Goal: Task Accomplishment & Management: Complete application form

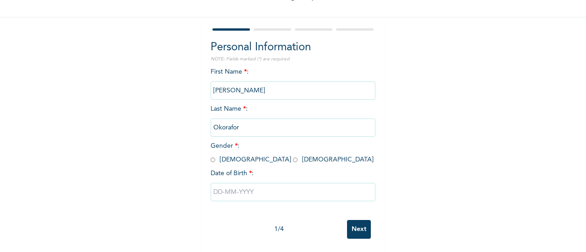
scroll to position [70, 0]
click at [293, 155] on input "radio" at bounding box center [295, 159] width 5 height 9
radio input "true"
click at [236, 183] on input "text" at bounding box center [293, 192] width 165 height 18
select select "8"
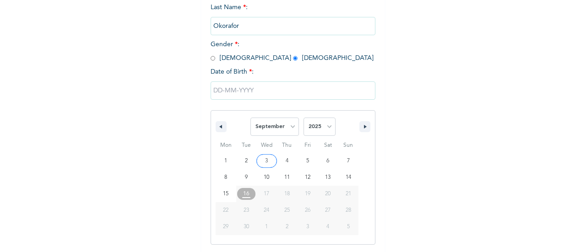
scroll to position [164, 0]
click at [317, 130] on select "2025 2024 2023 2022 2021 2020 2019 2018 2017 2016 2015 2014 2013 2012 2011 2010…" at bounding box center [319, 126] width 32 height 18
select select "1990"
click at [303, 118] on select "2025 2024 2023 2022 2021 2020 2019 2018 2017 2016 2015 2014 2013 2012 2011 2010…" at bounding box center [319, 126] width 32 height 18
click at [275, 131] on select "January February March April May June July August September October November De…" at bounding box center [274, 126] width 49 height 18
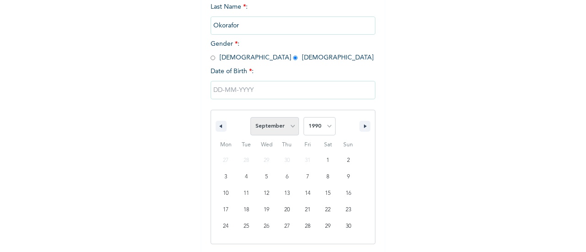
select select "11"
click at [250, 118] on select "January February March April May June July August September October November De…" at bounding box center [274, 126] width 49 height 18
type input "[DATE]"
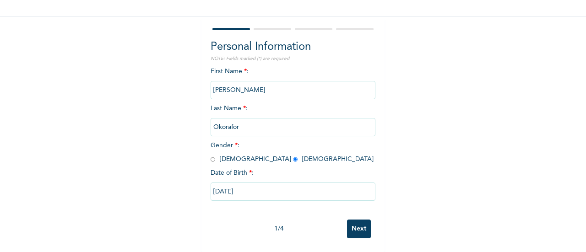
click at [349, 220] on input "Next" at bounding box center [359, 229] width 24 height 19
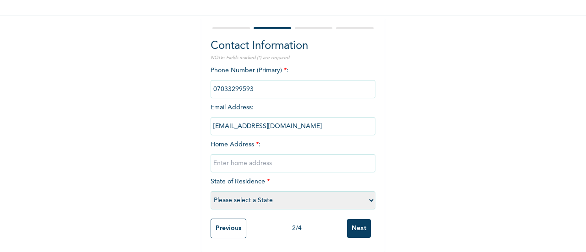
click at [256, 160] on input "text" at bounding box center [293, 163] width 165 height 18
type input "[STREET_ADDRESS]. [GEOGRAPHIC_DATA]"
click at [260, 194] on select "Please select a State [PERSON_NAME] (FCT) [PERSON_NAME] Ibom [GEOGRAPHIC_DATA] …" at bounding box center [293, 200] width 165 height 18
select select "25"
click at [211, 191] on select "Please select a State [PERSON_NAME] (FCT) [PERSON_NAME] Ibom [GEOGRAPHIC_DATA] …" at bounding box center [293, 200] width 165 height 18
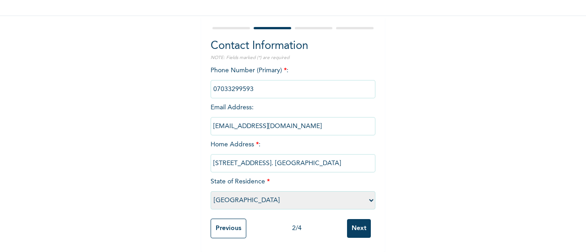
scroll to position [71, 0]
click at [356, 219] on input "Next" at bounding box center [359, 228] width 24 height 19
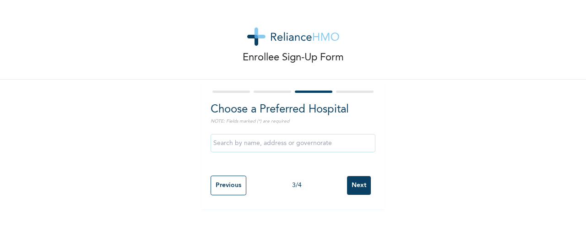
scroll to position [0, 0]
click at [297, 146] on input "text" at bounding box center [293, 143] width 165 height 18
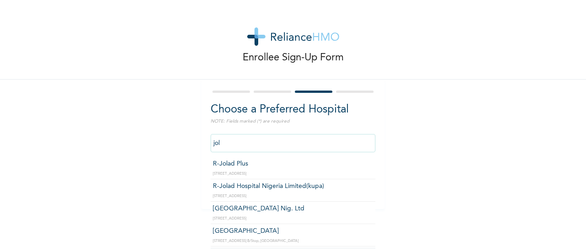
type input "R-Jolad Plus"
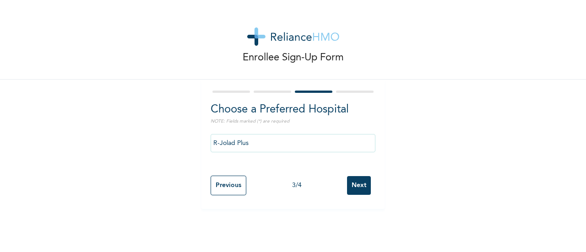
click at [355, 189] on input "Next" at bounding box center [359, 185] width 24 height 19
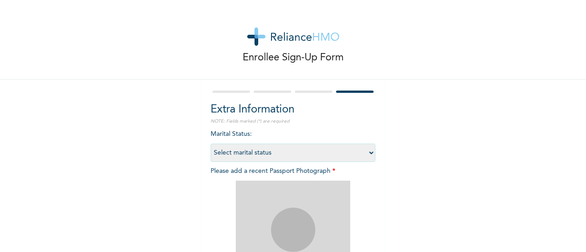
scroll to position [46, 0]
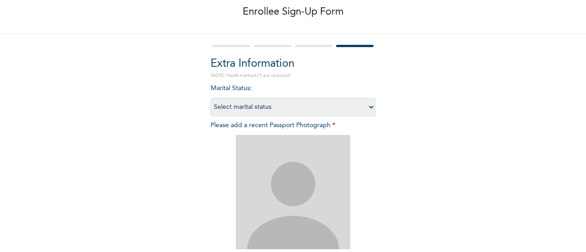
click at [263, 101] on select "Select marital status [DEMOGRAPHIC_DATA] Married [DEMOGRAPHIC_DATA] Widow/[DEMO…" at bounding box center [293, 107] width 165 height 18
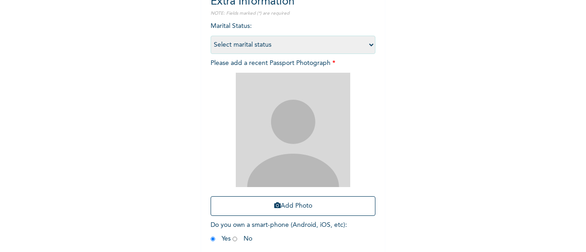
scroll to position [149, 0]
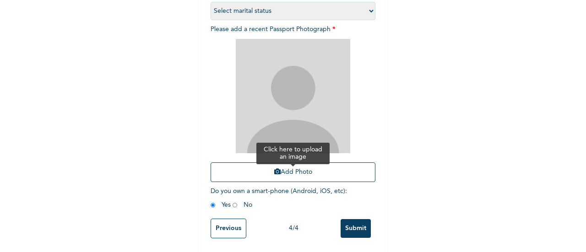
click at [293, 173] on button "Add Photo" at bounding box center [293, 172] width 165 height 20
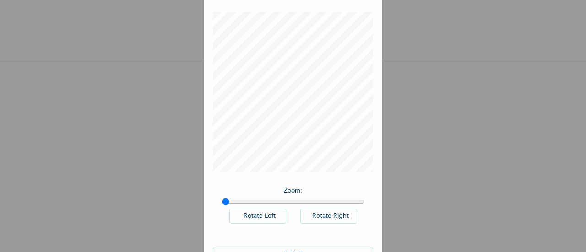
scroll to position [67, 0]
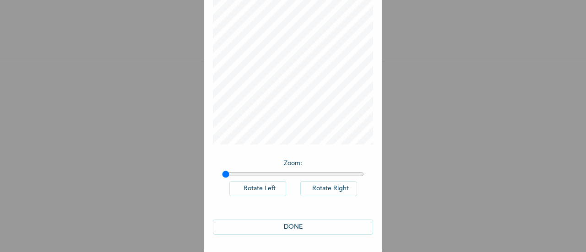
click at [302, 224] on button "DONE" at bounding box center [293, 227] width 160 height 15
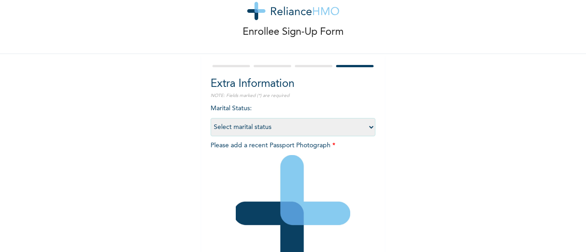
click at [254, 124] on select "Select marital status [DEMOGRAPHIC_DATA] Married [DEMOGRAPHIC_DATA] Widow/[DEMO…" at bounding box center [293, 127] width 165 height 18
select select "1"
click at [211, 118] on select "Select marital status [DEMOGRAPHIC_DATA] Married [DEMOGRAPHIC_DATA] Widow/[DEMO…" at bounding box center [293, 127] width 165 height 18
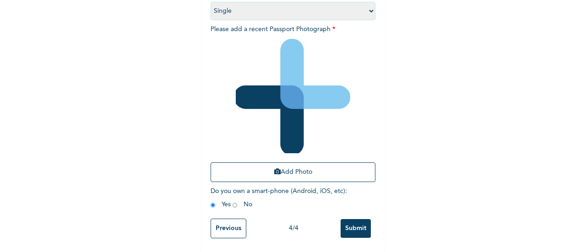
scroll to position [149, 0]
click at [351, 219] on input "Submit" at bounding box center [355, 228] width 30 height 19
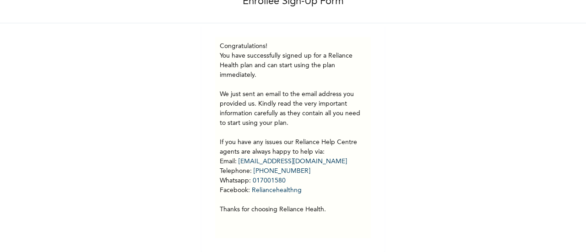
scroll to position [63, 0]
